Goal: Transaction & Acquisition: Purchase product/service

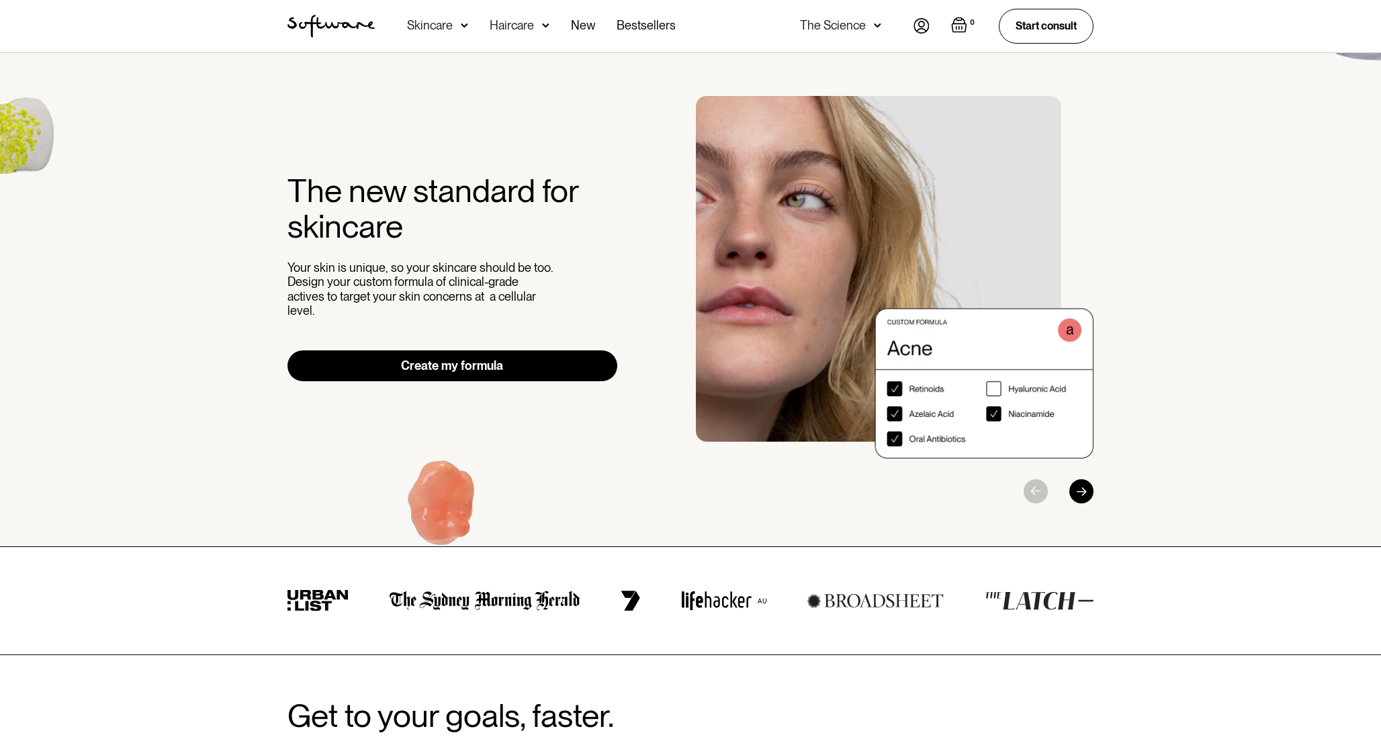
click at [835, 26] on div "The Science" at bounding box center [833, 25] width 66 height 13
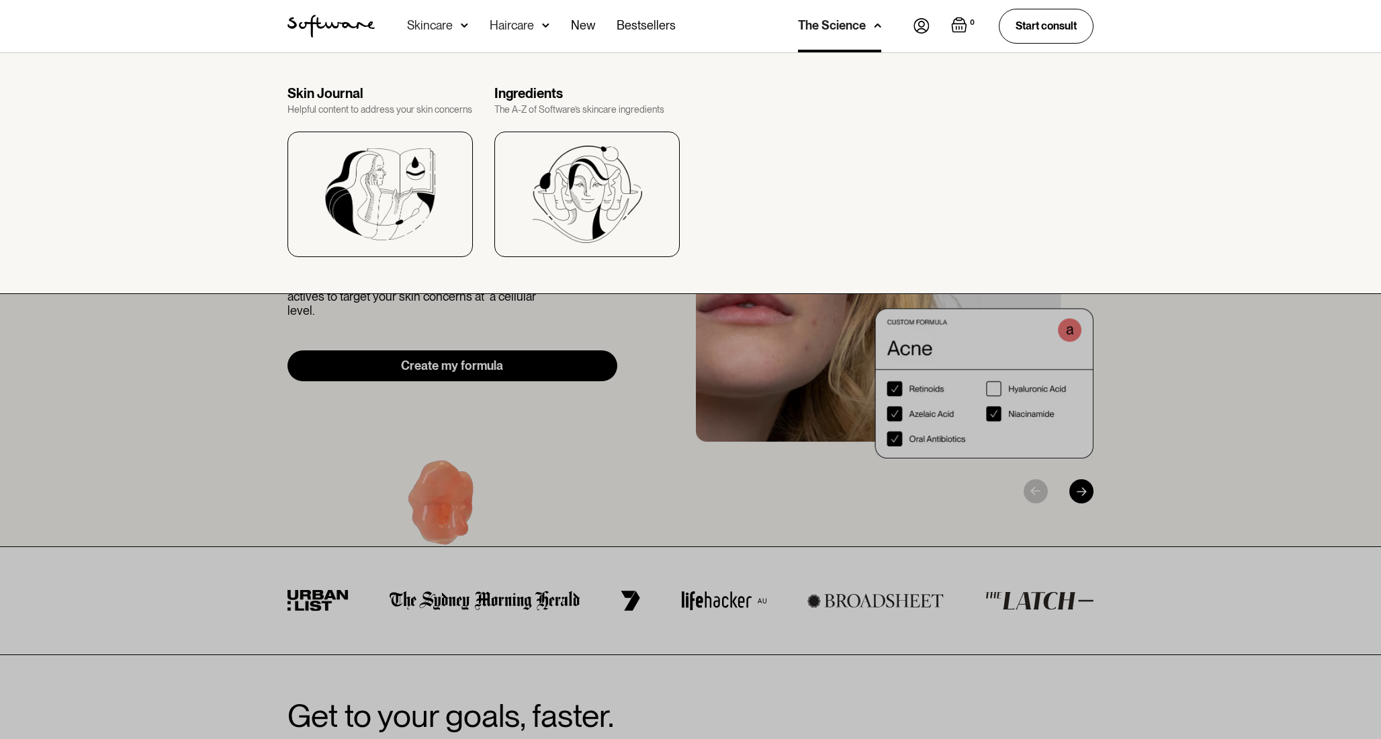
click at [1221, 516] on div at bounding box center [690, 421] width 1381 height 739
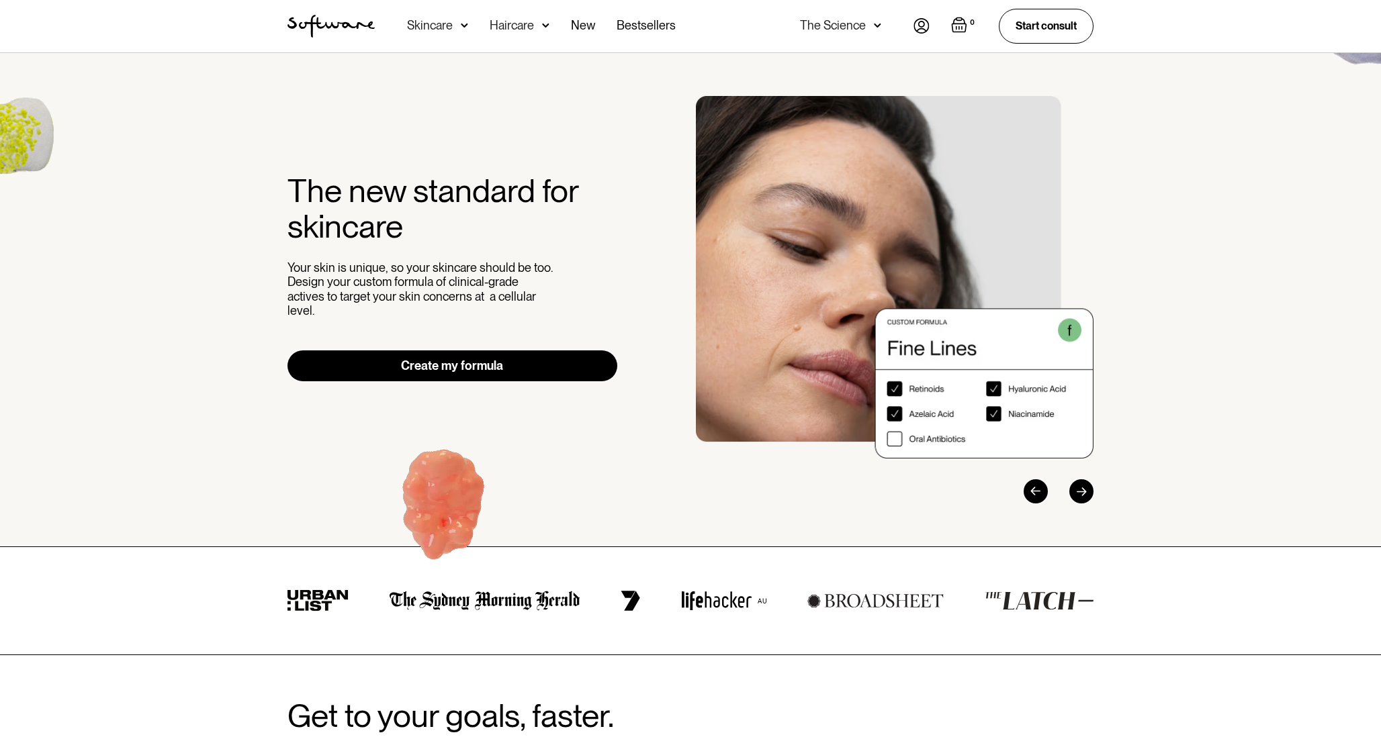
click at [920, 19] on img at bounding box center [921, 25] width 16 height 15
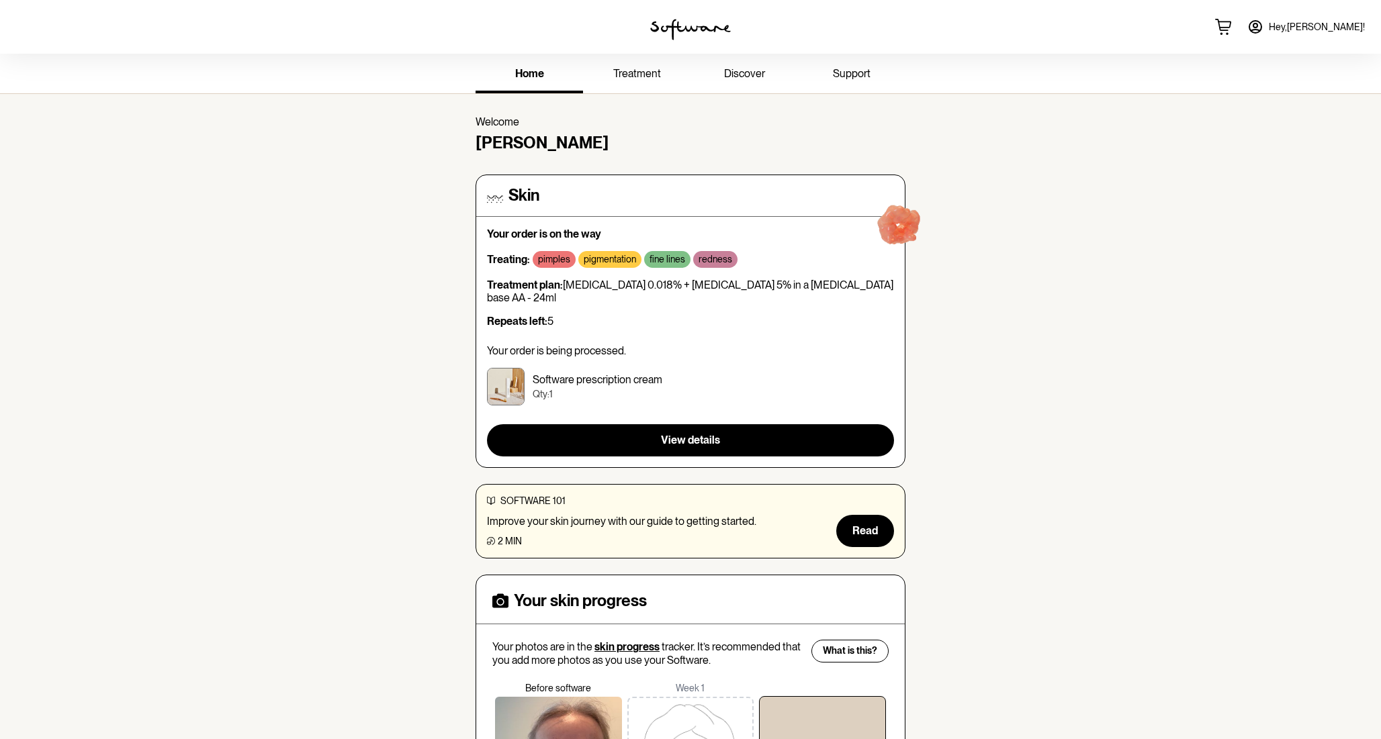
click at [639, 69] on span "treatment" at bounding box center [637, 73] width 48 height 13
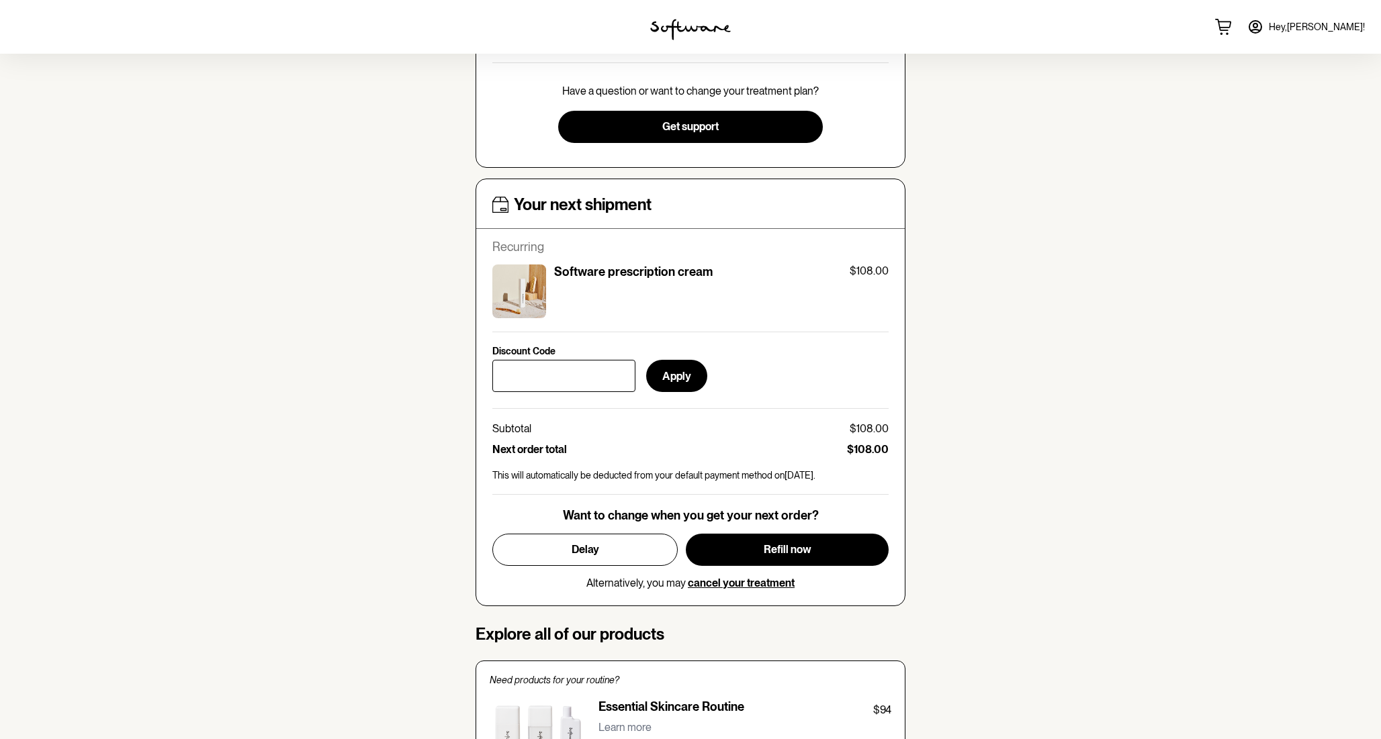
scroll to position [348, 0]
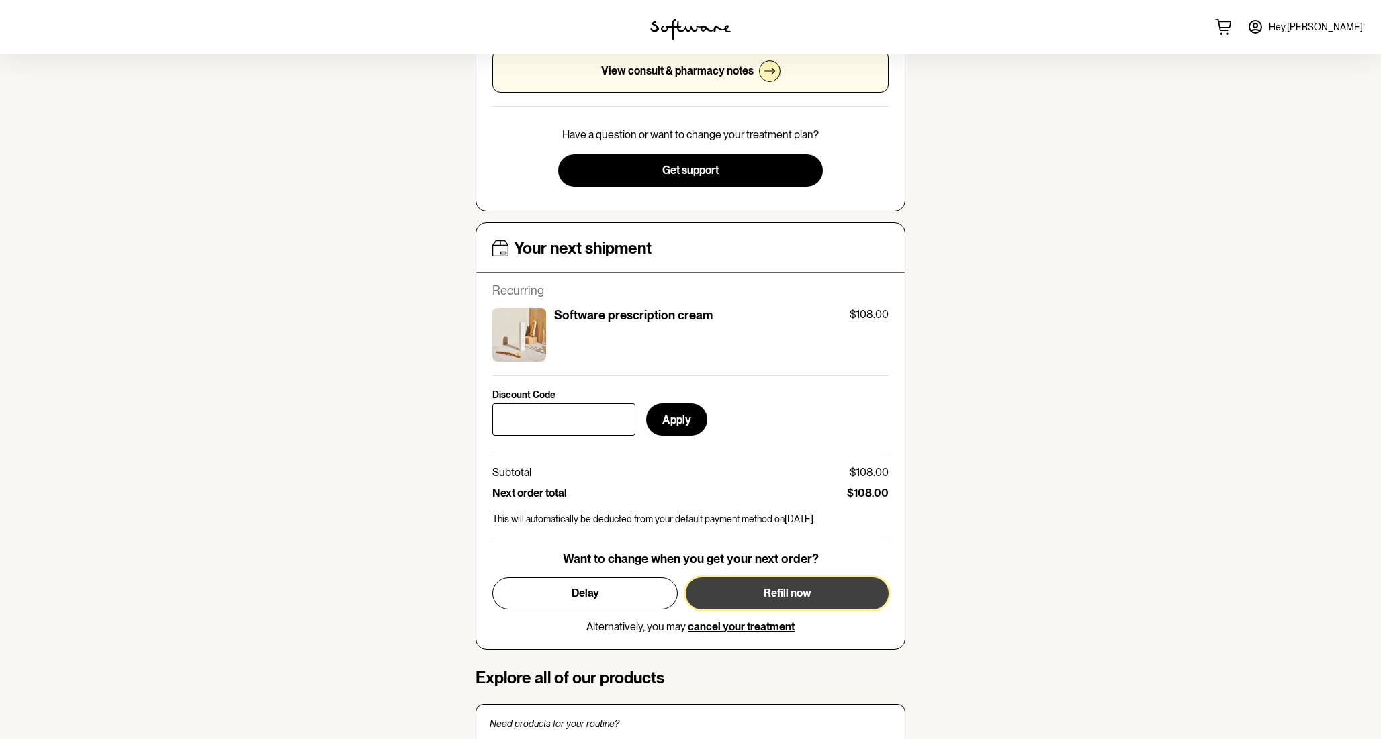
click at [821, 597] on button "Refill now" at bounding box center [787, 594] width 203 height 32
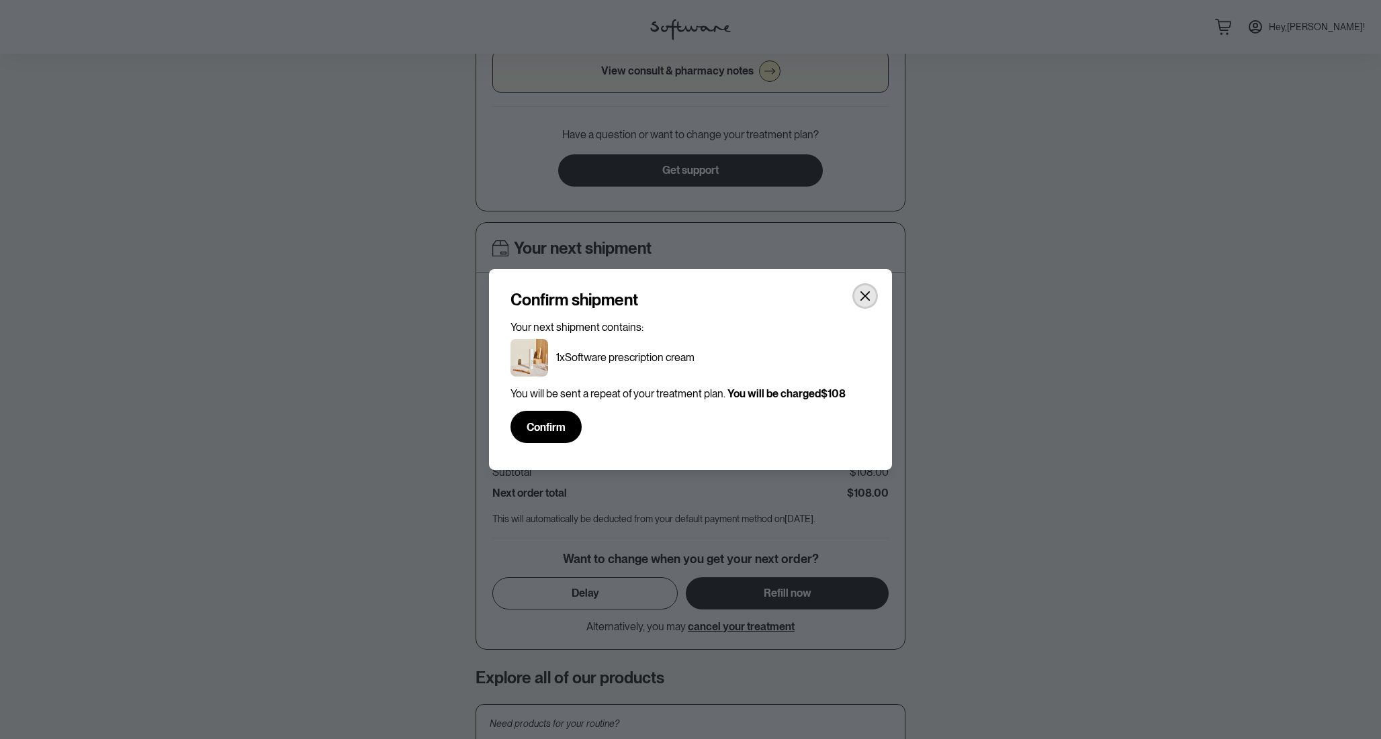
click at [862, 296] on icon "Close" at bounding box center [865, 296] width 11 height 11
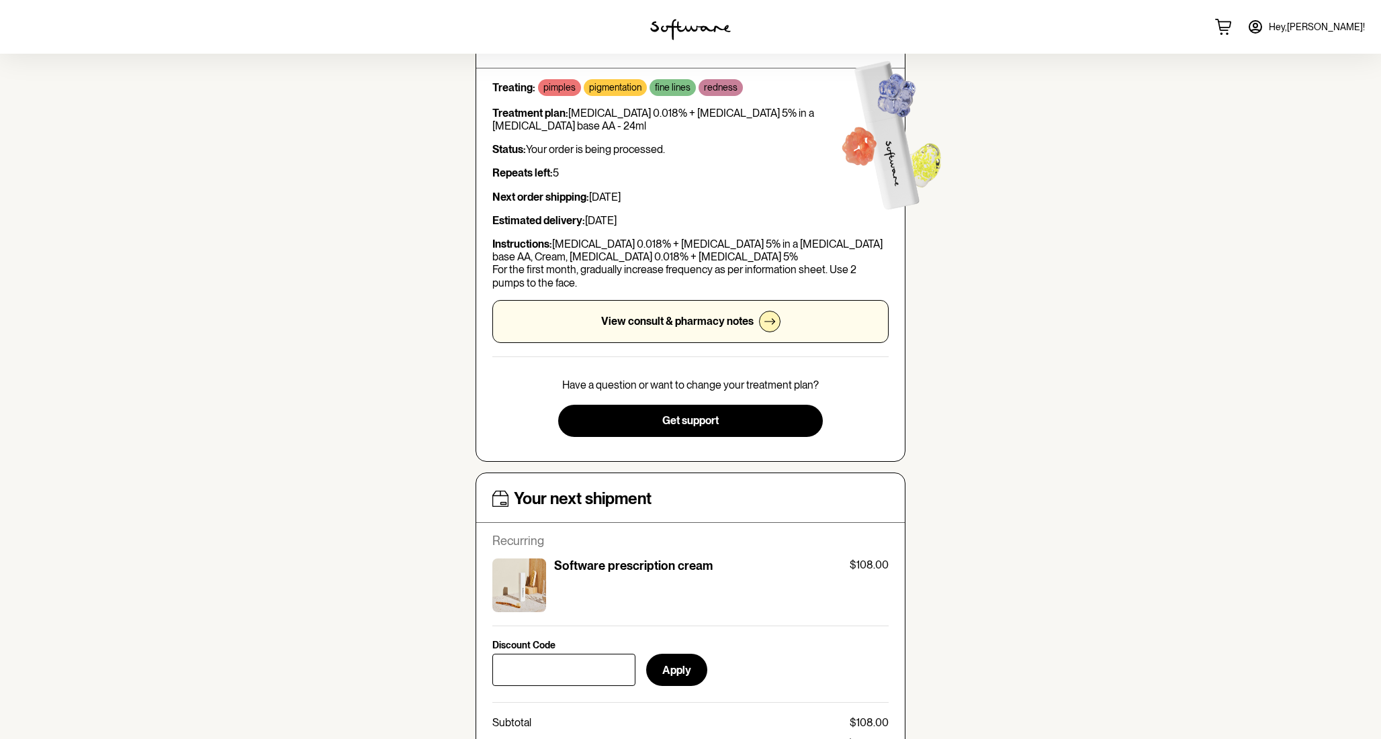
scroll to position [0, 0]
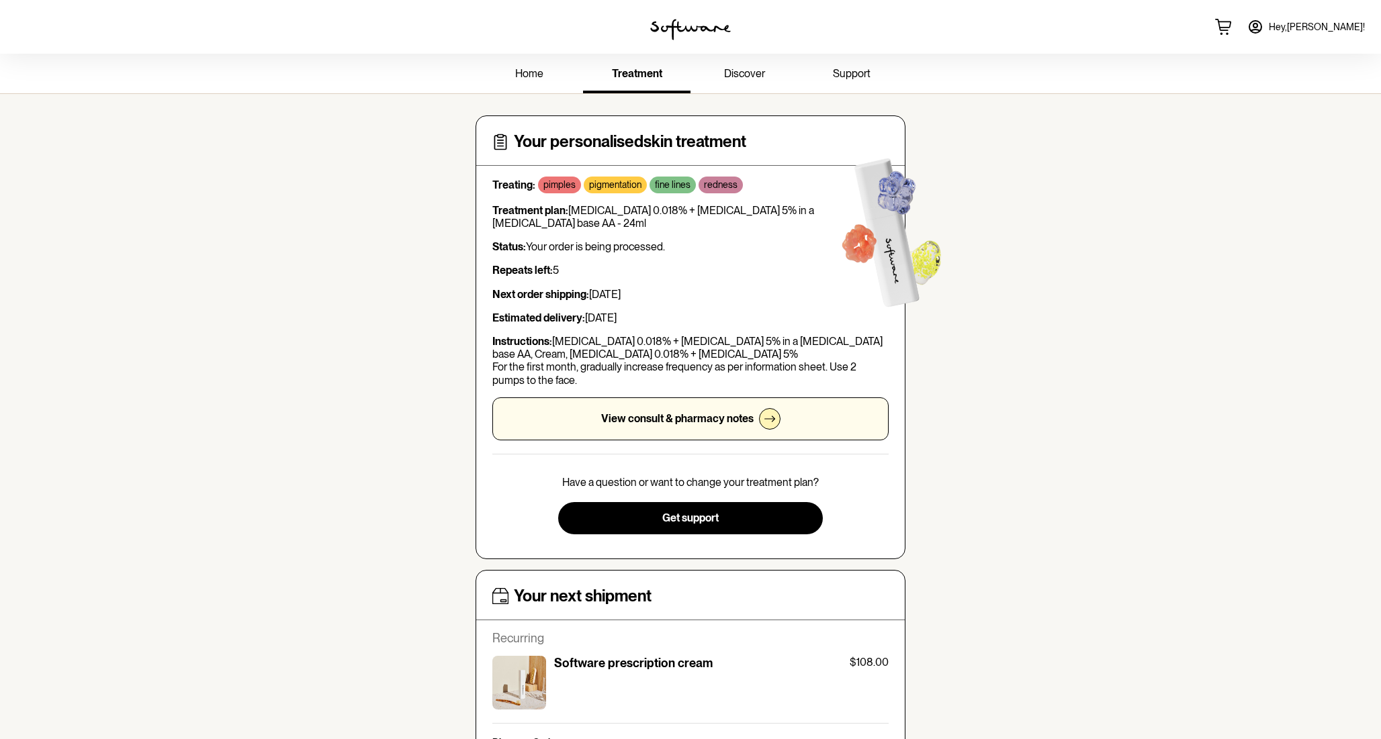
click at [852, 76] on span "support" at bounding box center [852, 73] width 38 height 13
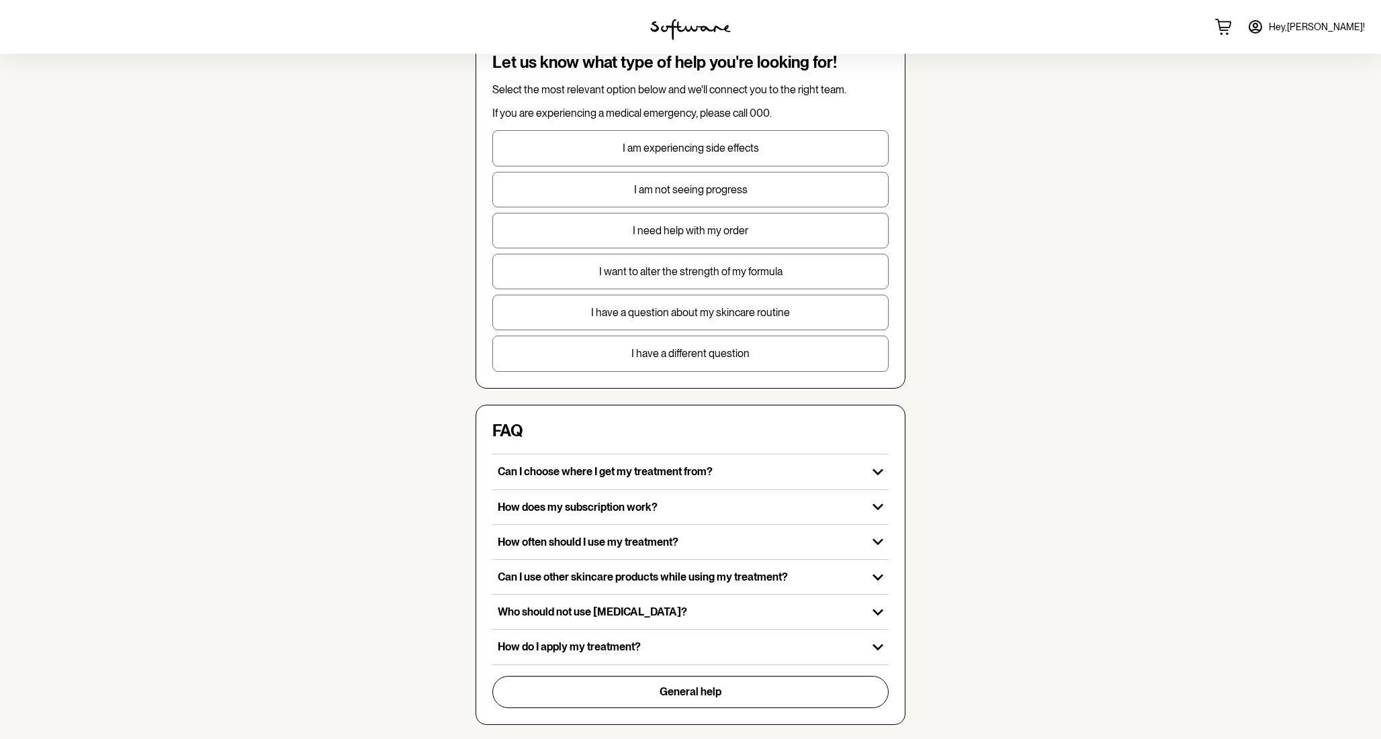
scroll to position [8, 0]
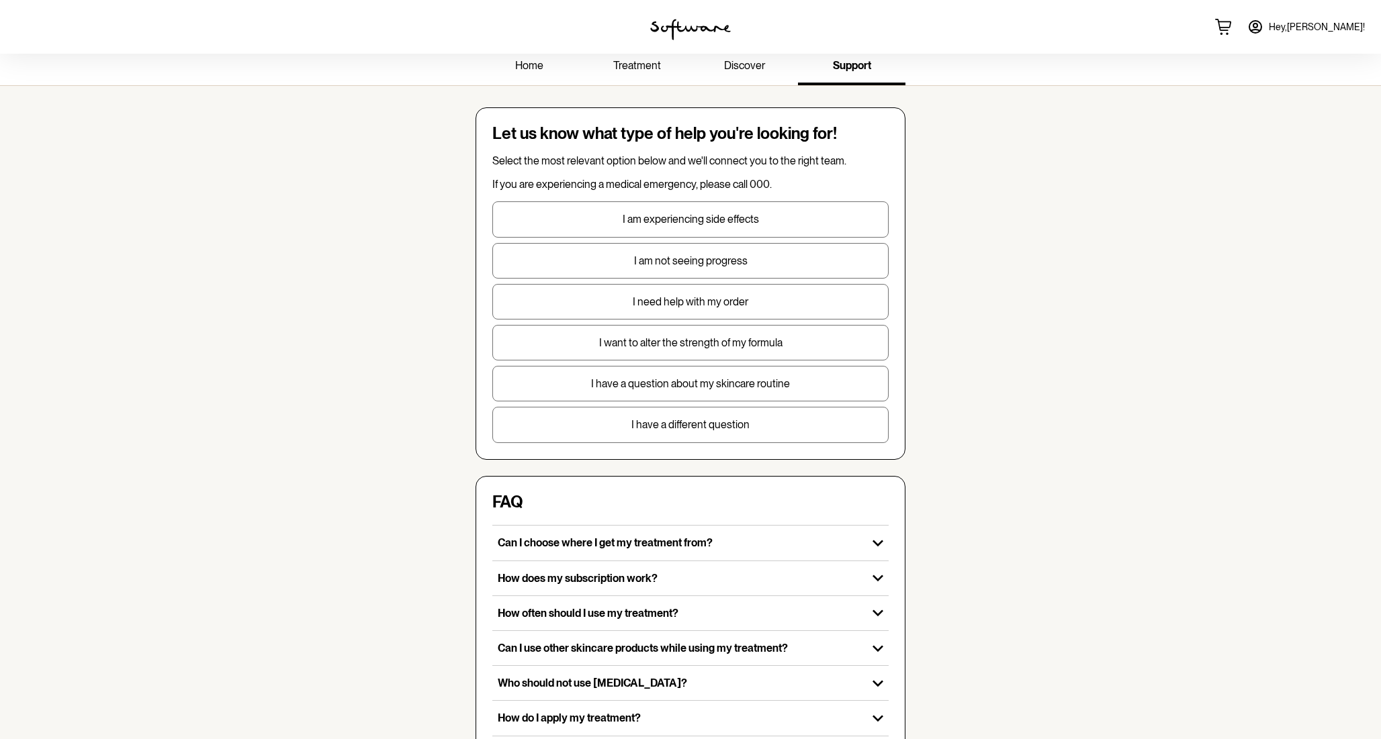
click at [770, 425] on p "I have a different question" at bounding box center [690, 424] width 395 height 13
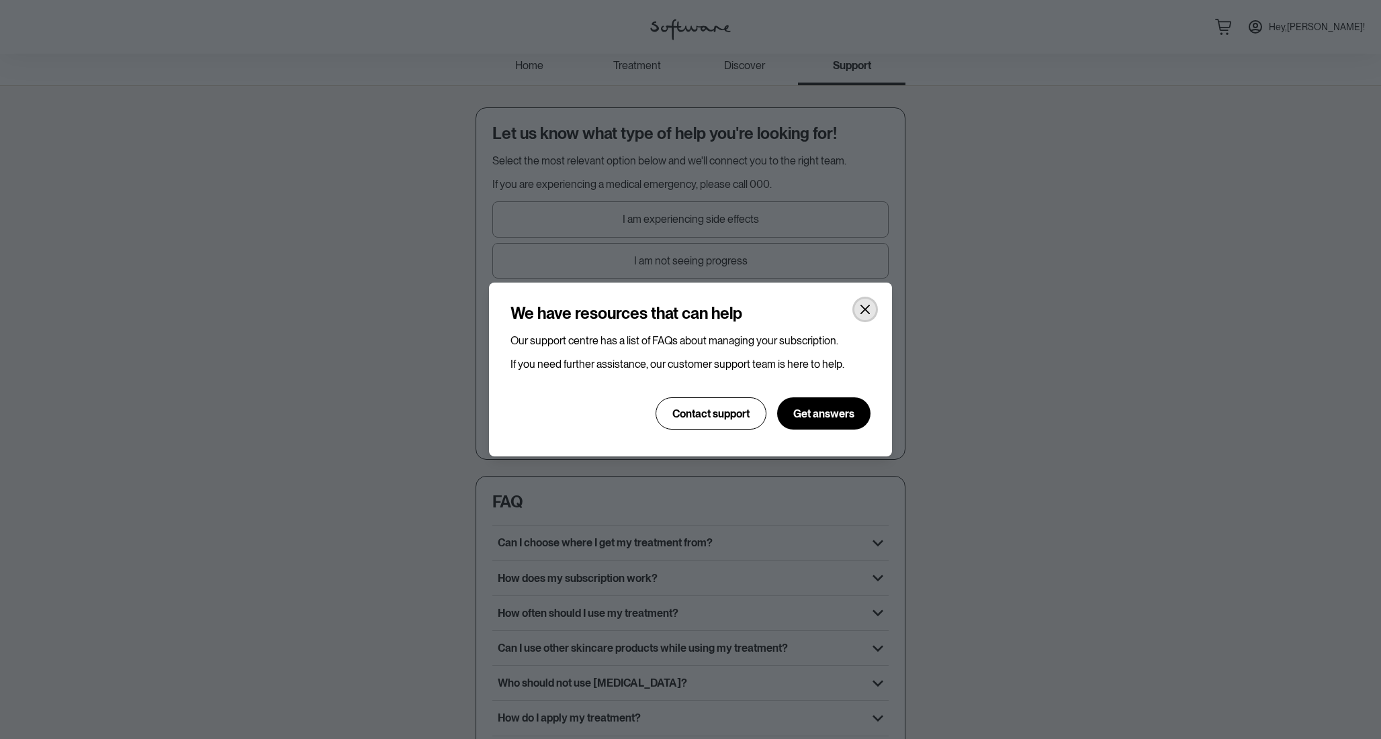
click at [858, 311] on button "Close" at bounding box center [864, 309] width 21 height 21
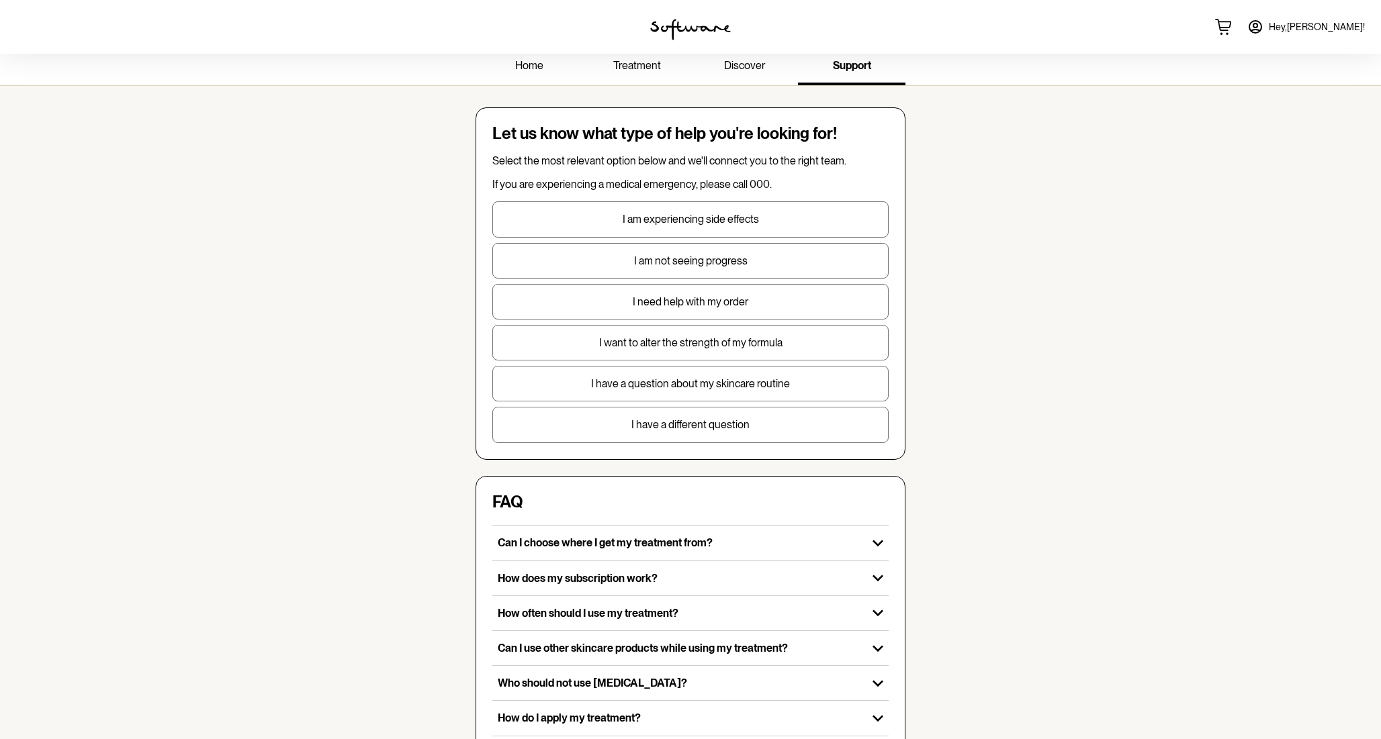
click at [651, 71] on span "treatment" at bounding box center [637, 65] width 48 height 13
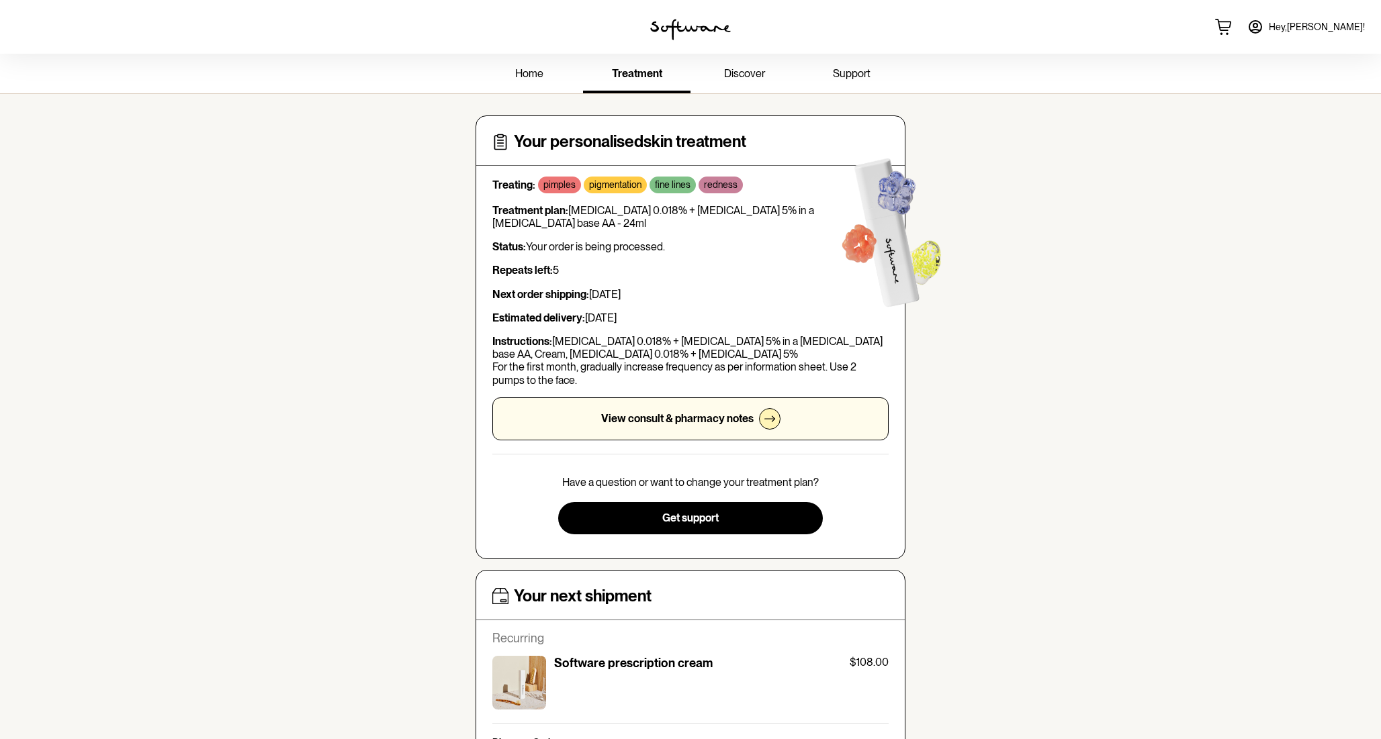
click at [1263, 26] on icon at bounding box center [1255, 27] width 16 height 16
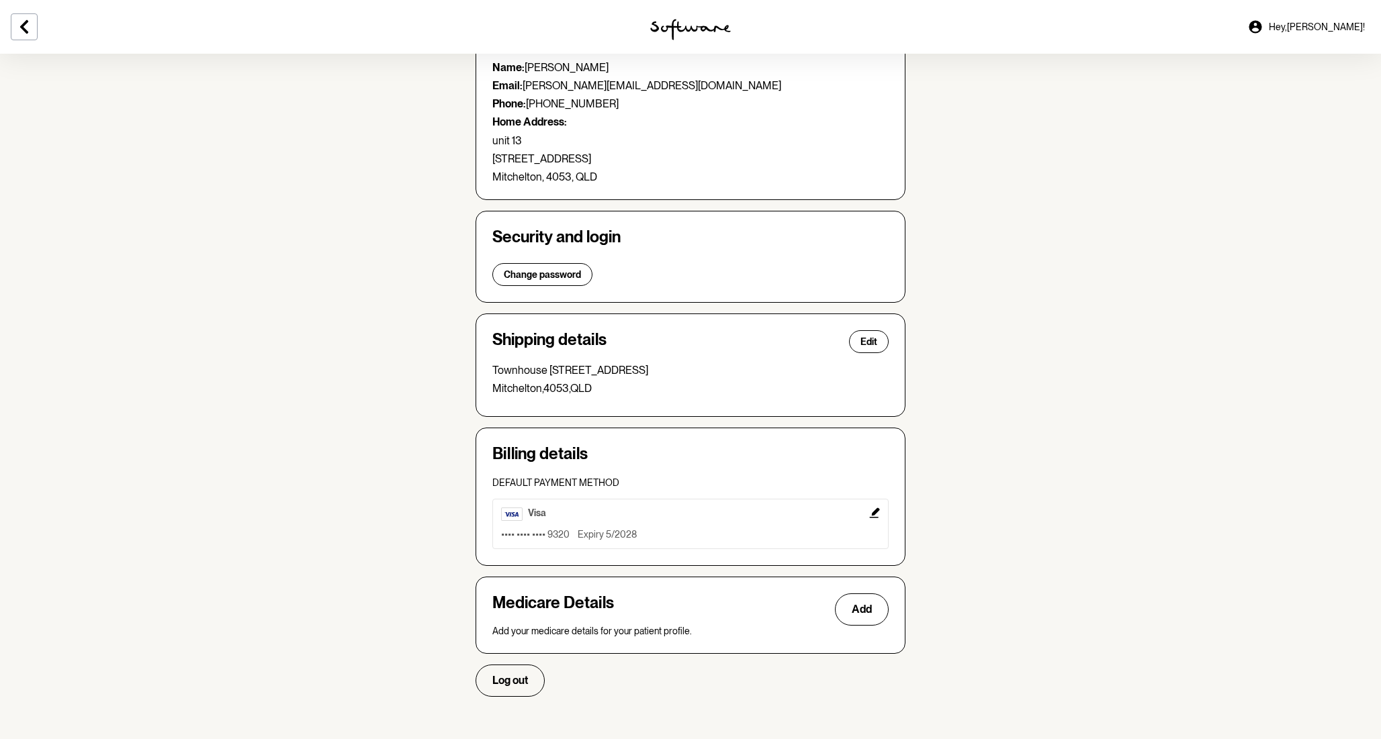
scroll to position [117, 0]
click at [875, 512] on icon "Edit" at bounding box center [874, 513] width 10 height 10
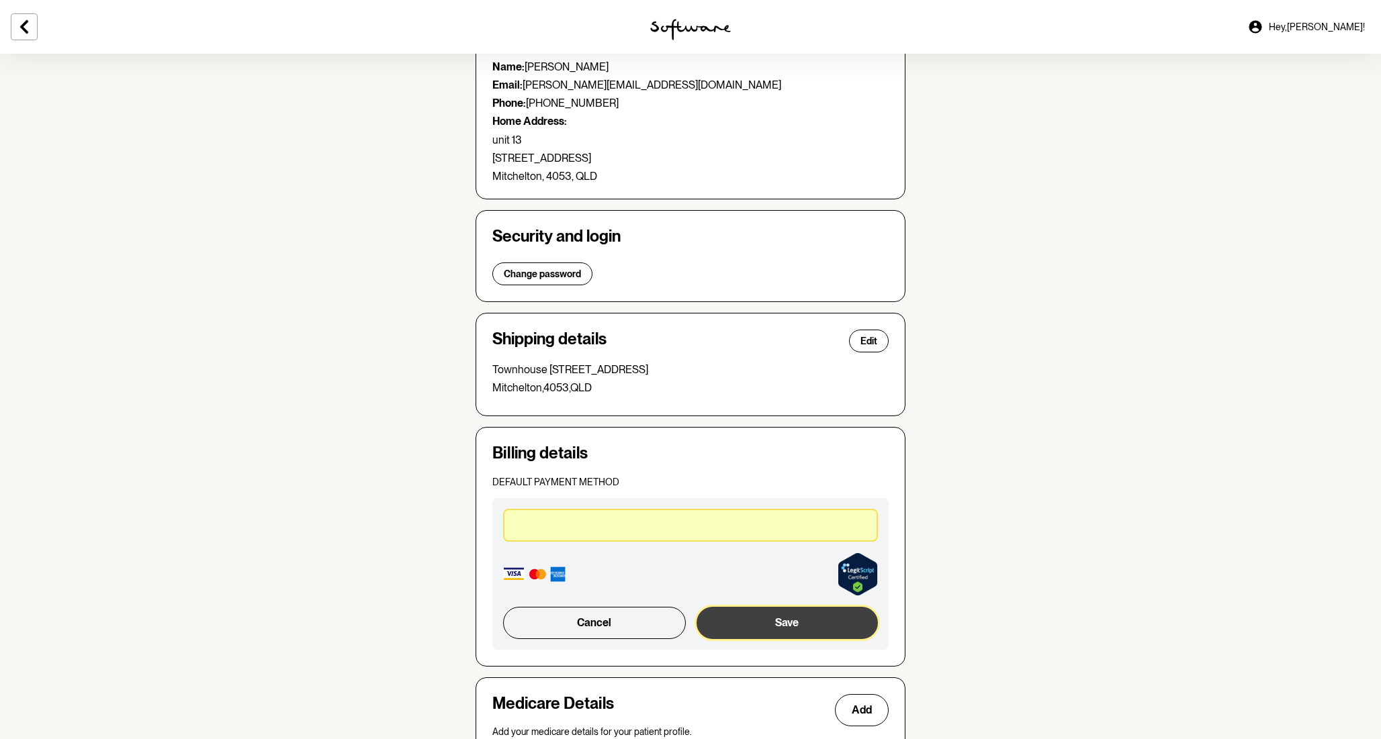
click at [811, 631] on button "Save" at bounding box center [786, 623] width 181 height 32
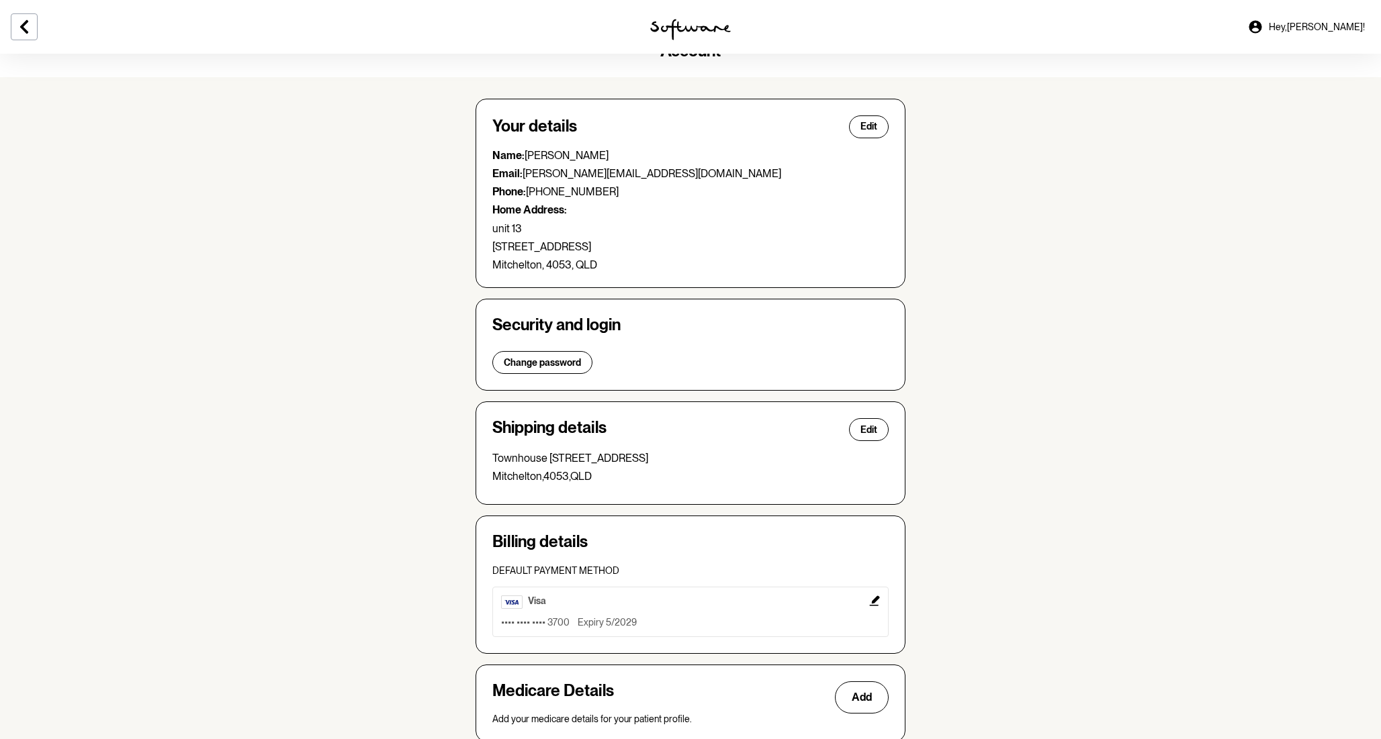
scroll to position [0, 0]
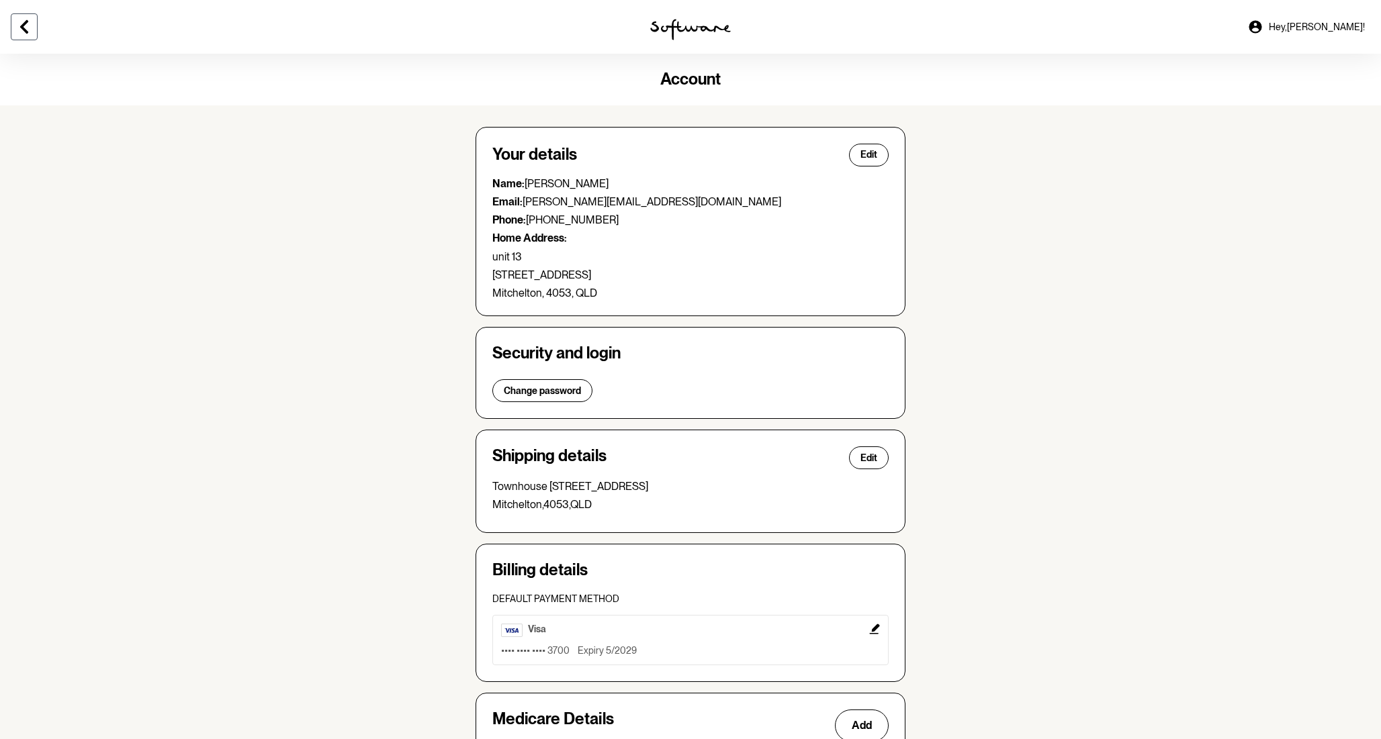
click at [21, 26] on icon at bounding box center [24, 26] width 8 height 13
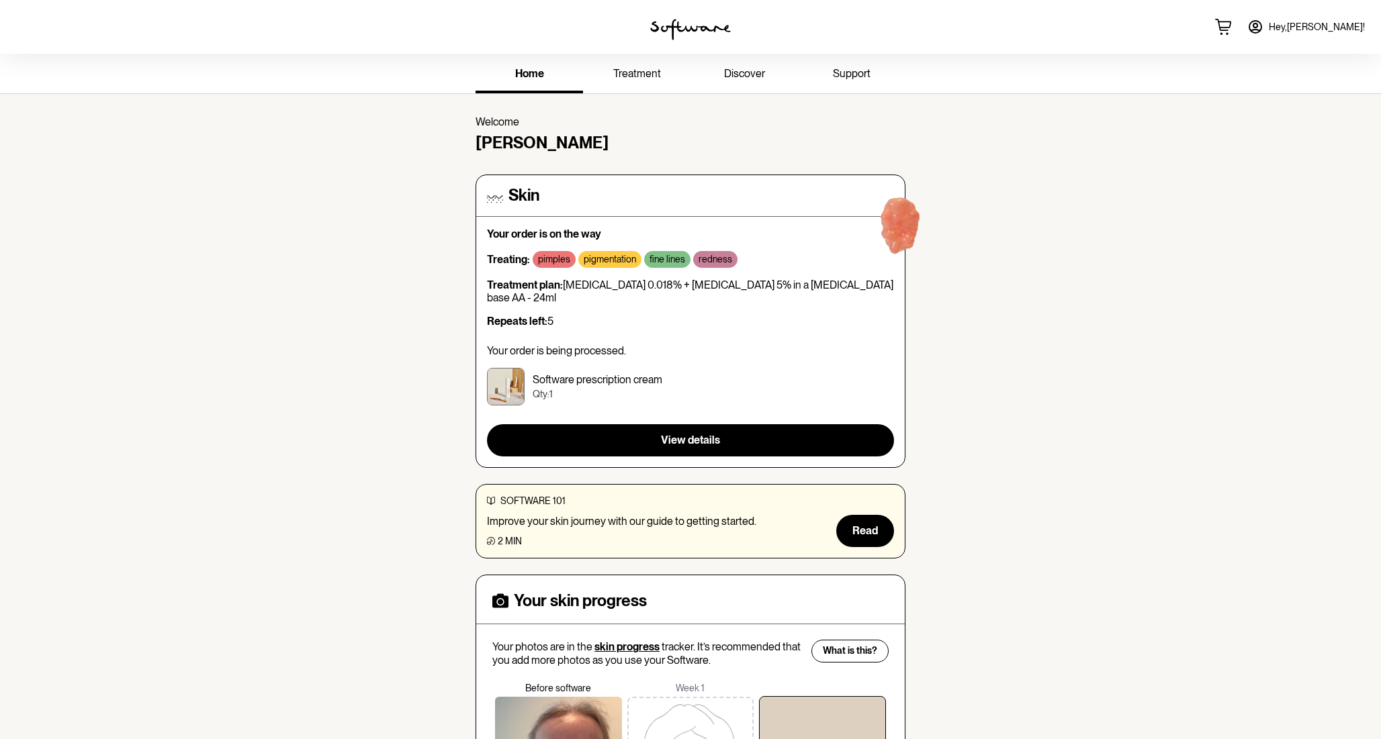
click at [637, 79] on span "treatment" at bounding box center [637, 73] width 48 height 13
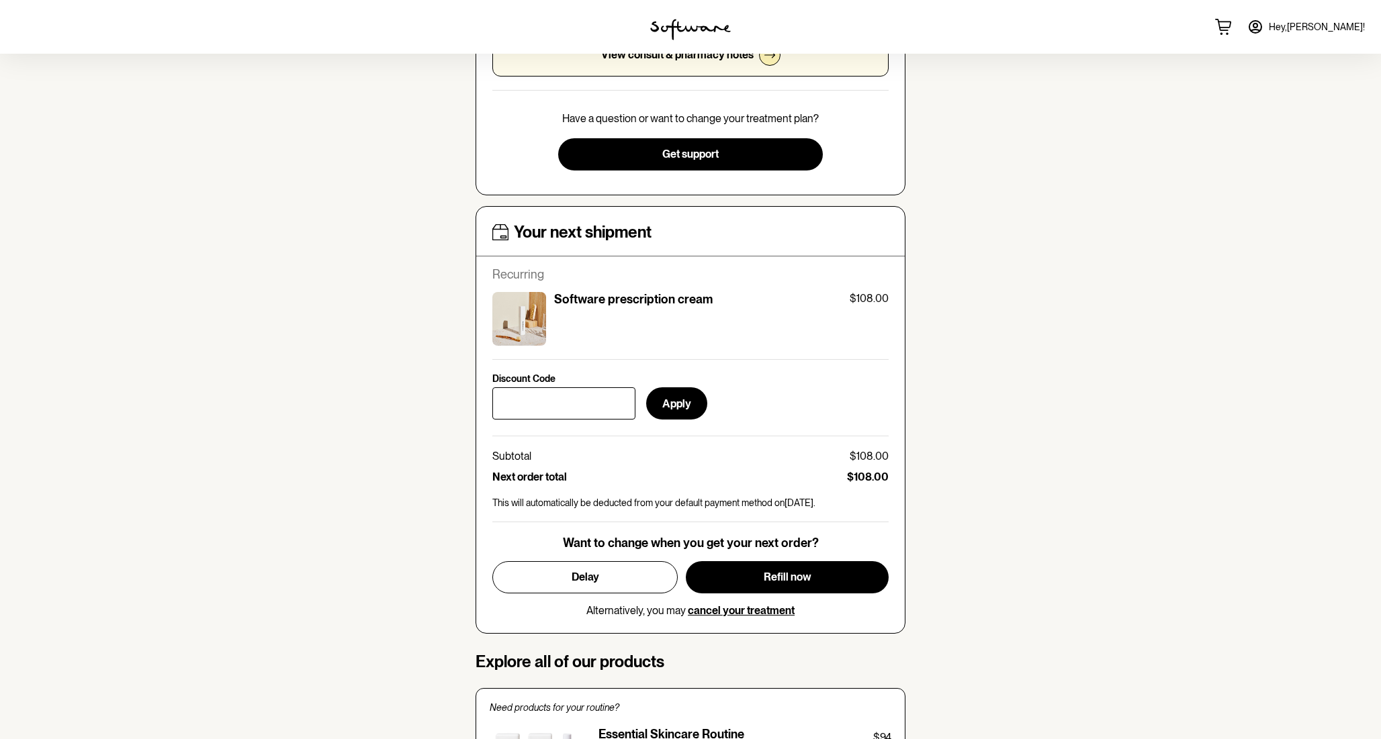
scroll to position [386, 0]
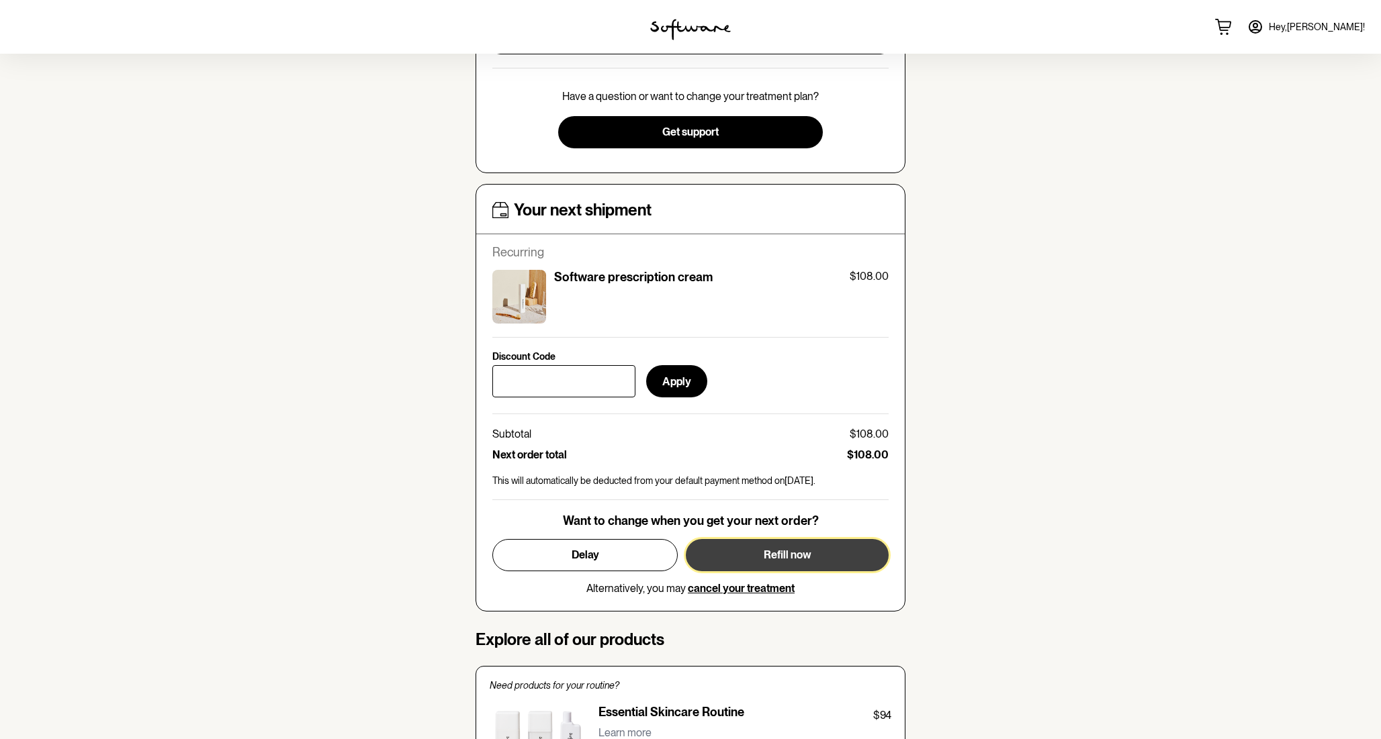
click at [829, 561] on button "Refill now" at bounding box center [787, 555] width 203 height 32
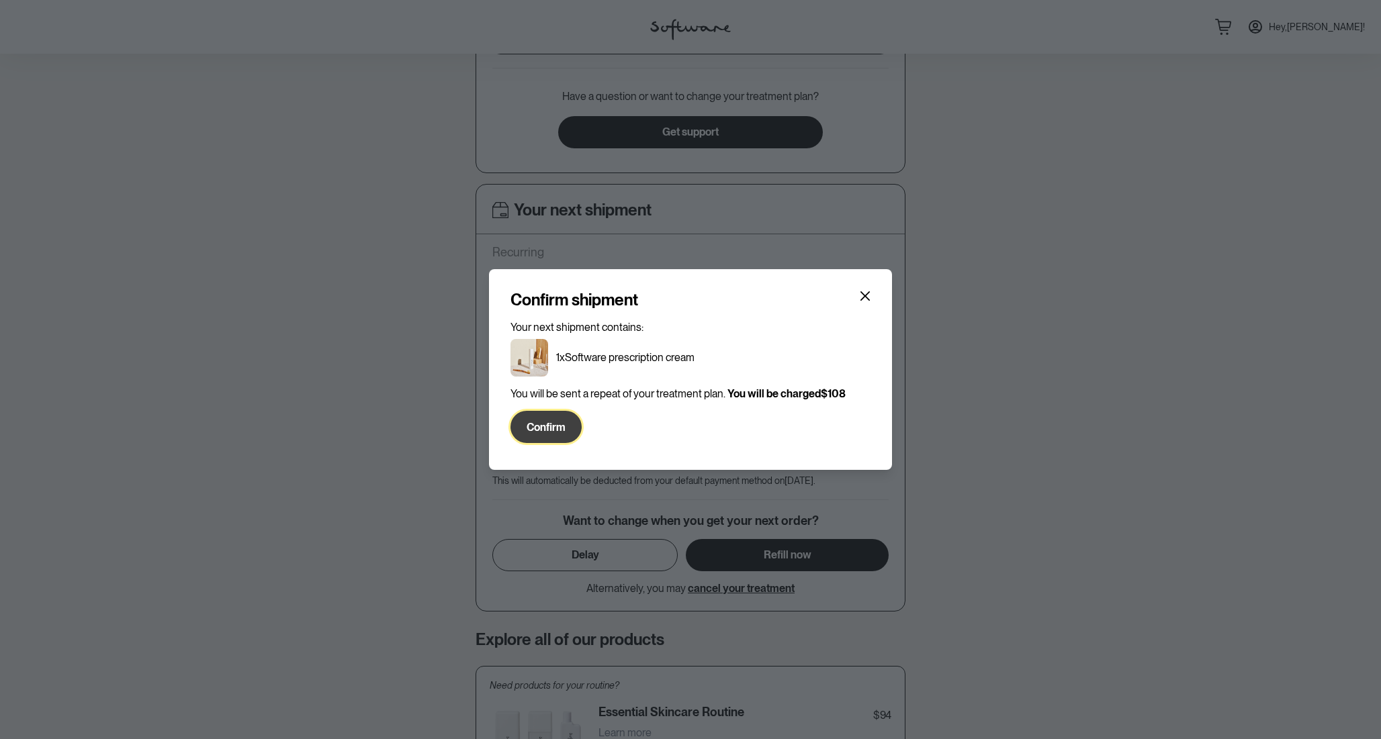
click at [562, 425] on span "Confirm" at bounding box center [546, 427] width 39 height 13
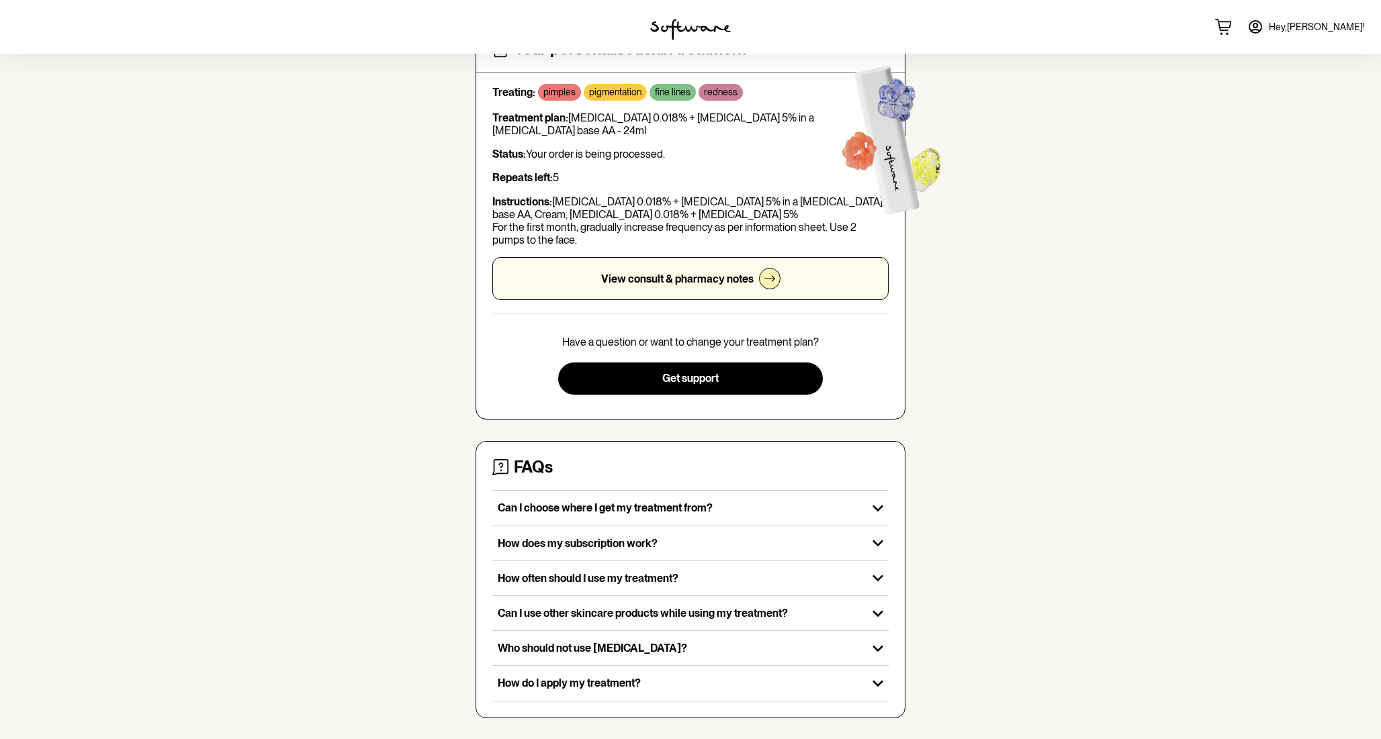
scroll to position [0, 0]
